Goal: Find specific page/section: Find specific page/section

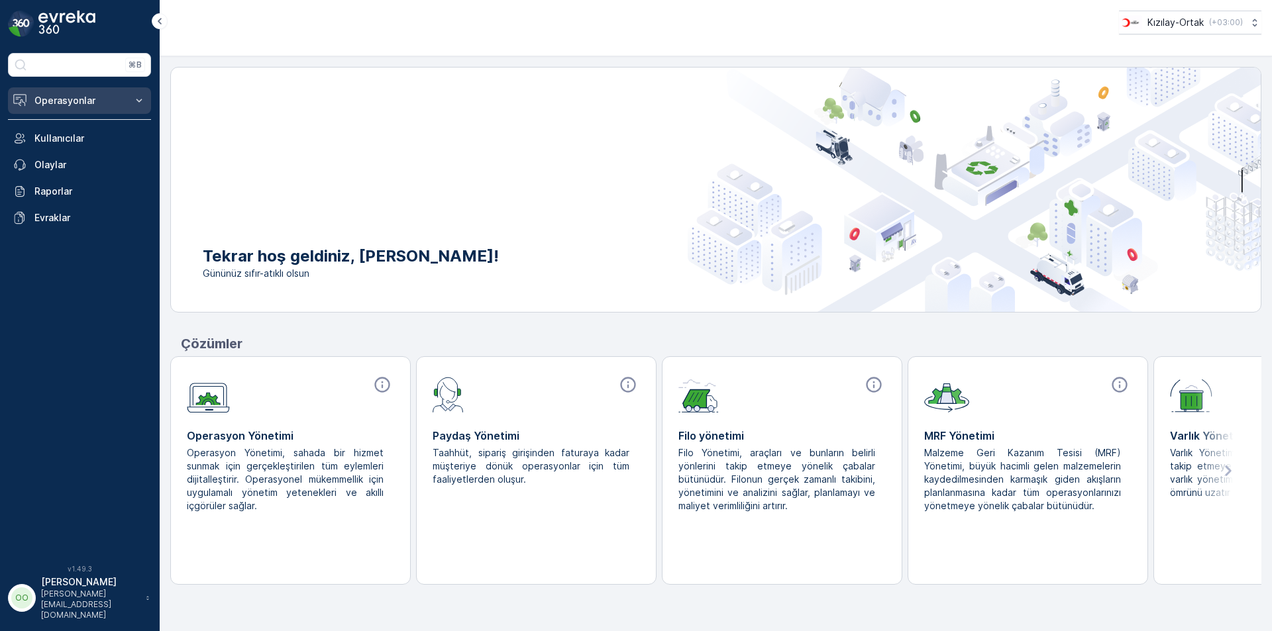
click at [65, 89] on button "Operasyonlar" at bounding box center [79, 100] width 143 height 26
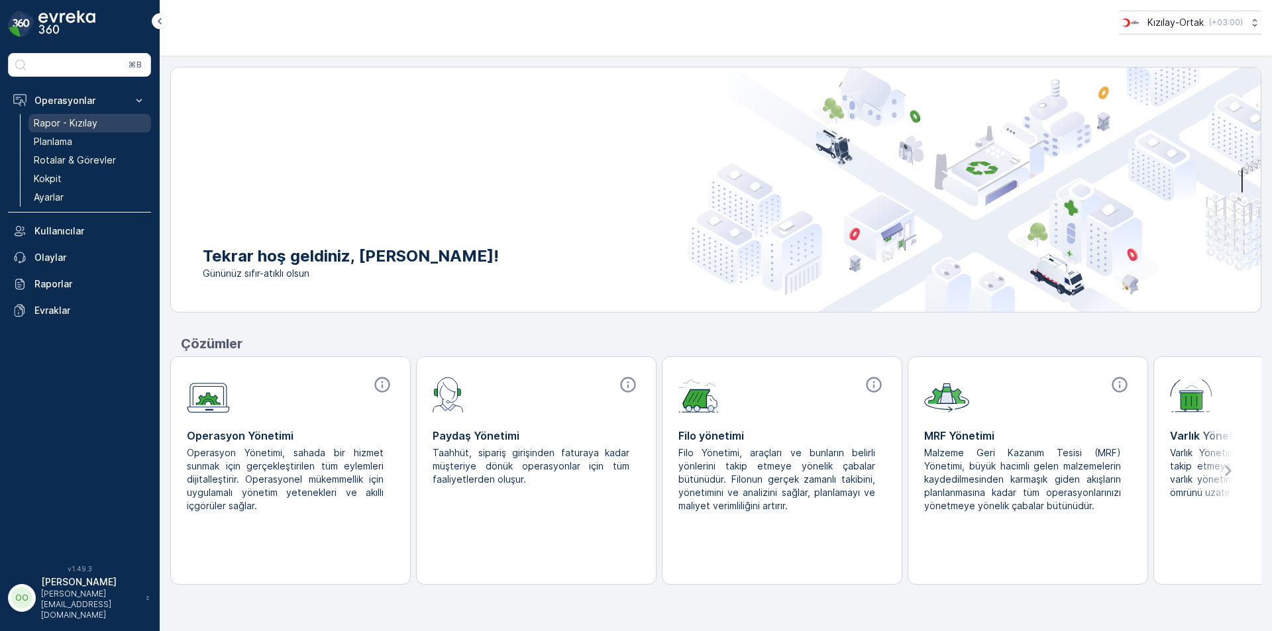
click at [115, 119] on link "Rapor - Kızılay" at bounding box center [89, 123] width 123 height 19
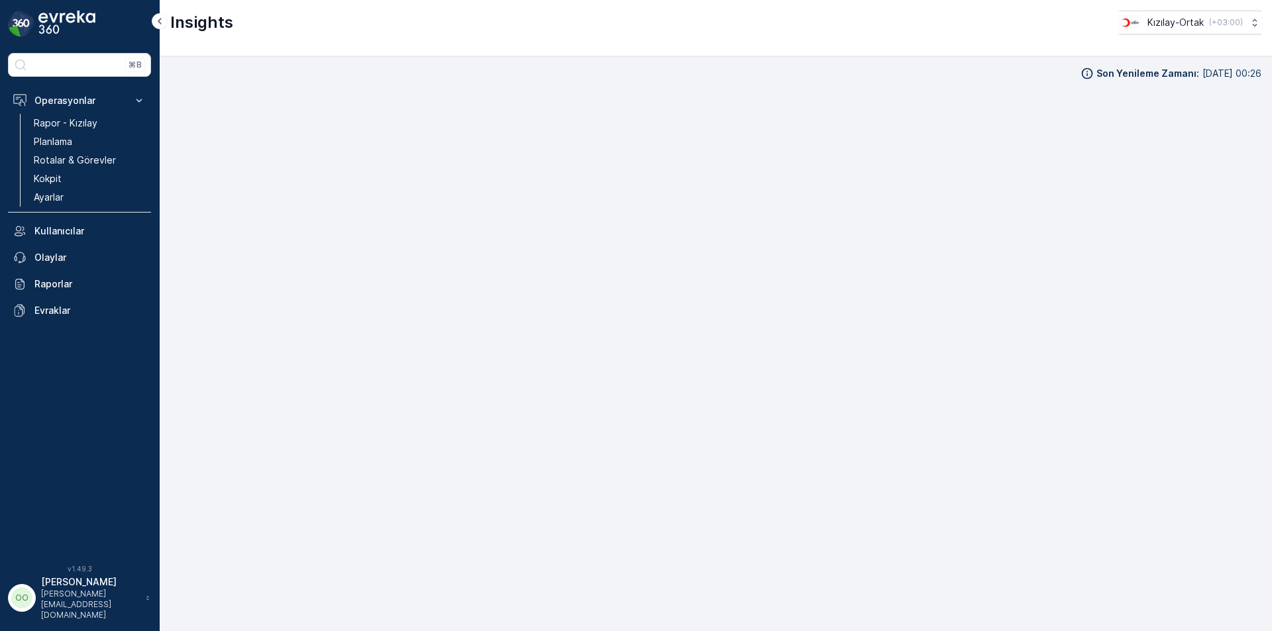
scroll to position [13, 0]
click at [1221, 28] on div "Kızılay-Ortak ( +03:00 )" at bounding box center [1180, 22] width 124 height 15
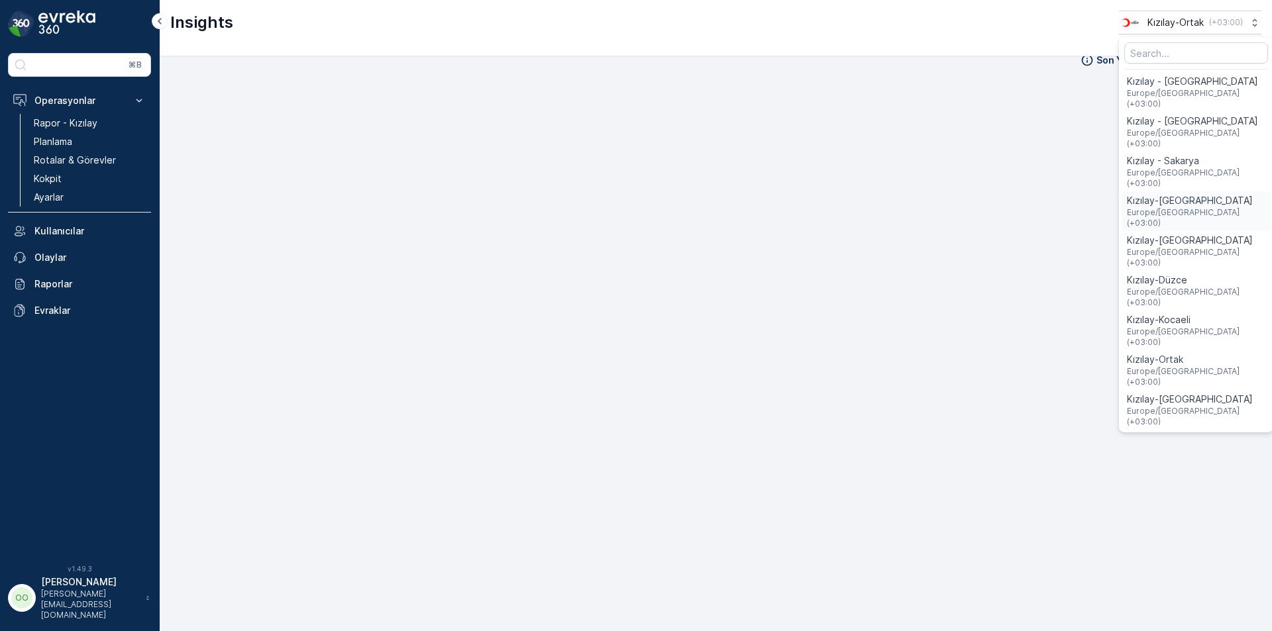
click at [1179, 194] on span "Kızılay-[GEOGRAPHIC_DATA]" at bounding box center [1196, 200] width 138 height 13
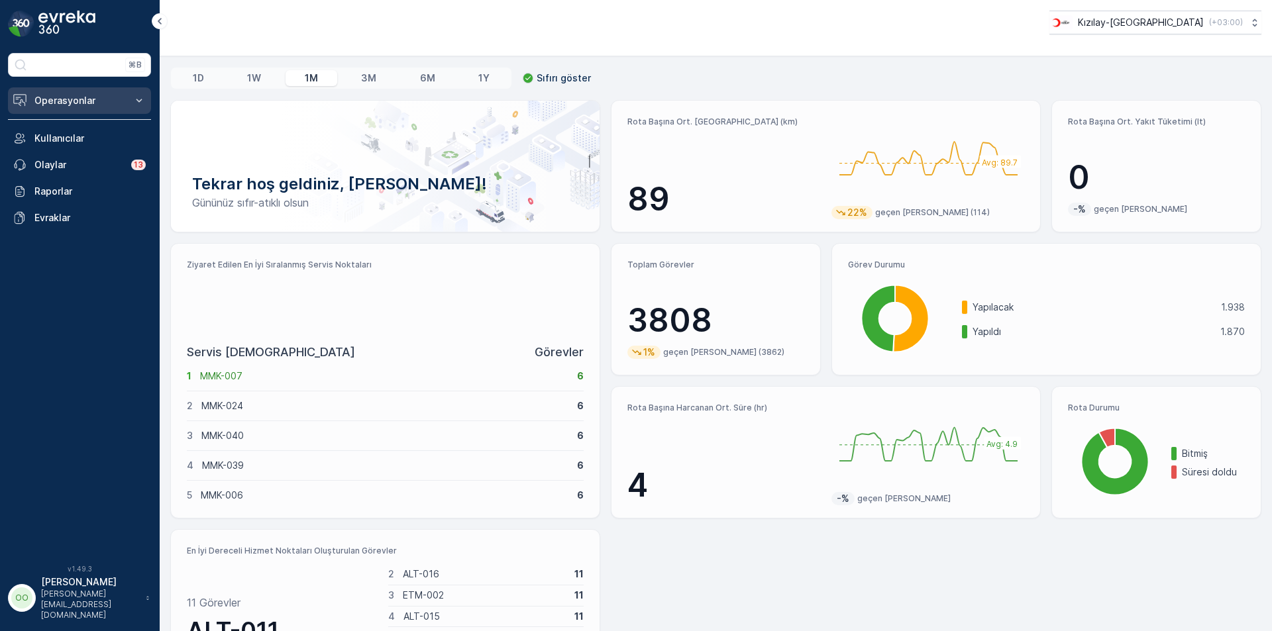
click at [118, 106] on p "Operasyonlar" at bounding box center [79, 100] width 90 height 13
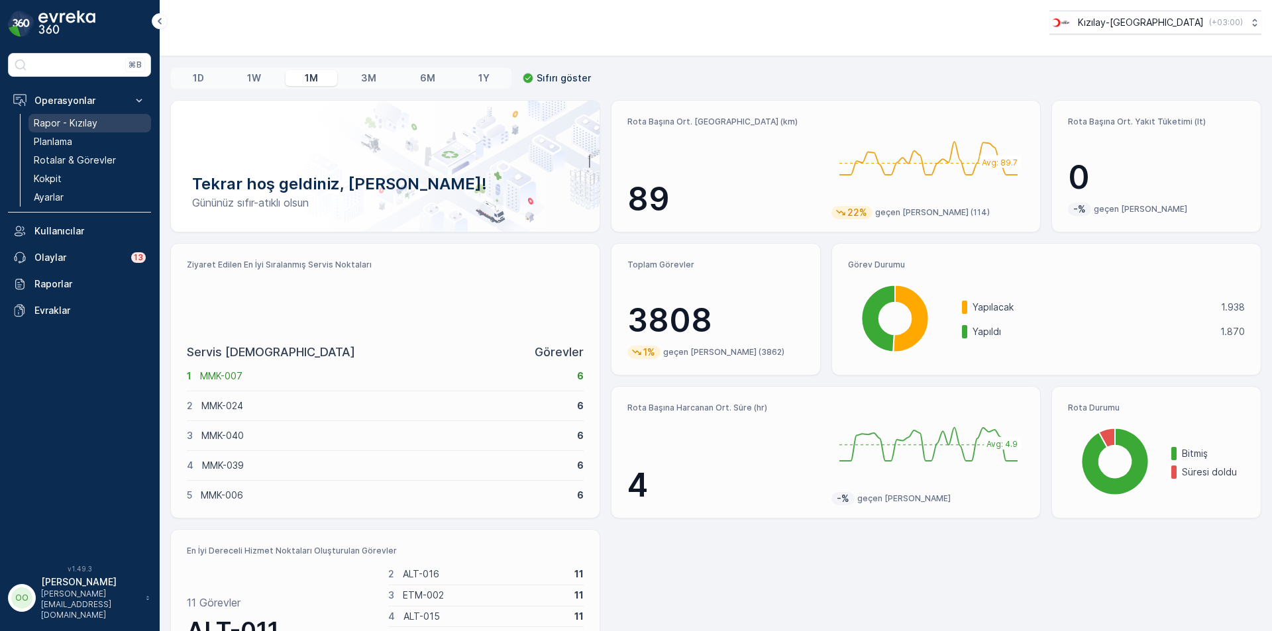
click at [100, 117] on link "Rapor - Kızılay" at bounding box center [89, 123] width 123 height 19
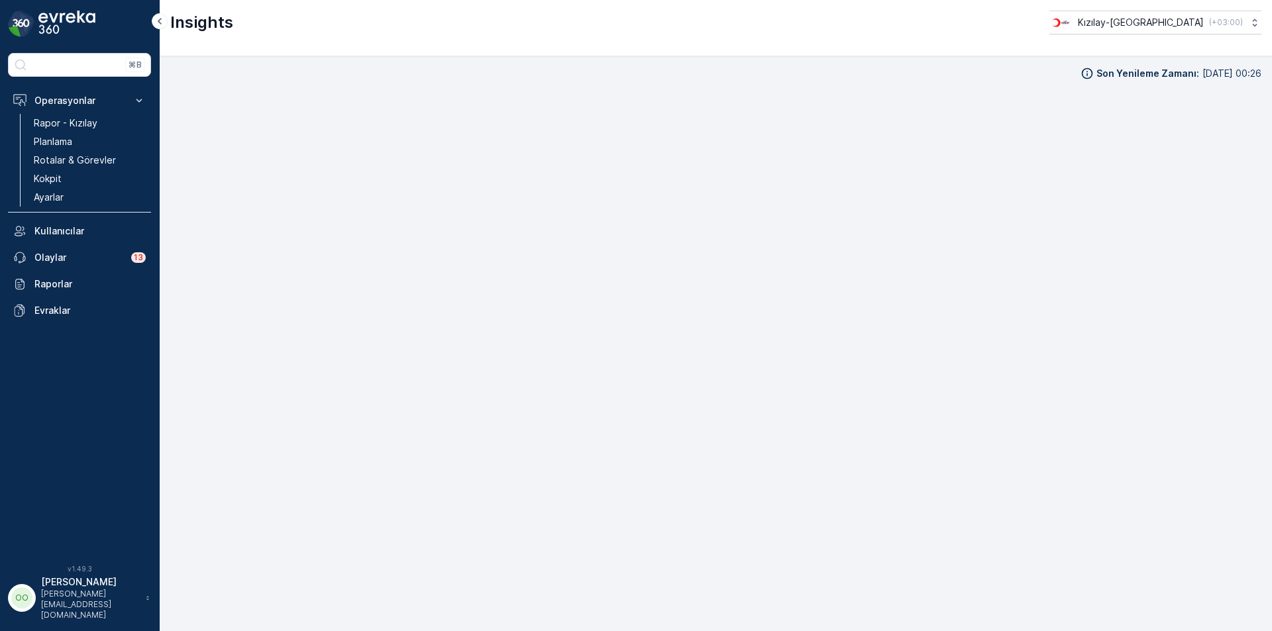
scroll to position [13, 0]
